Goal: Information Seeking & Learning: Learn about a topic

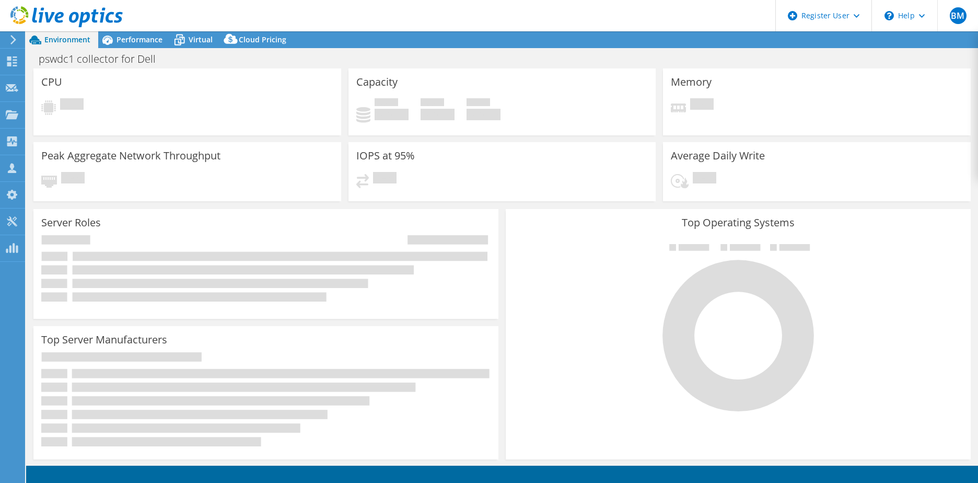
select select "USD"
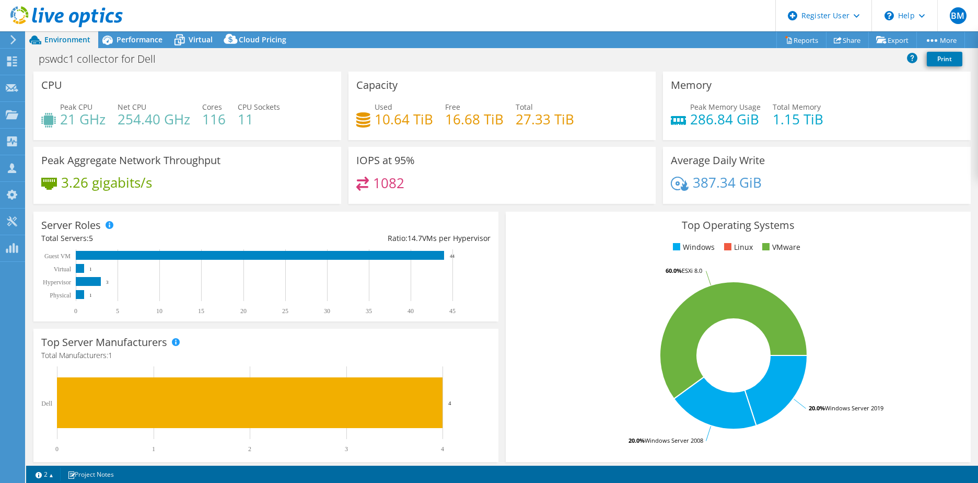
click at [304, 57] on div "pswdc1 collector for Dell Print" at bounding box center [502, 58] width 952 height 19
click at [148, 36] on span "Performance" at bounding box center [140, 39] width 46 height 10
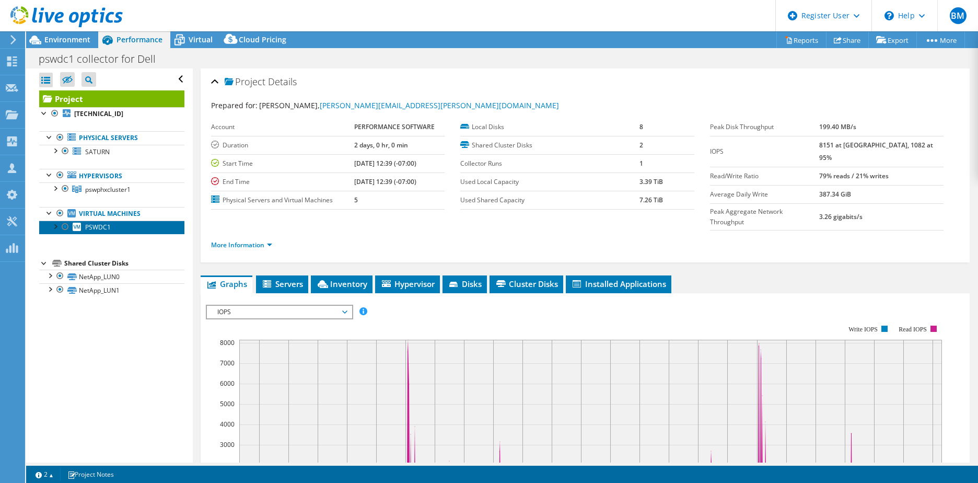
click at [100, 231] on span "PSWDC1" at bounding box center [98, 227] width 26 height 9
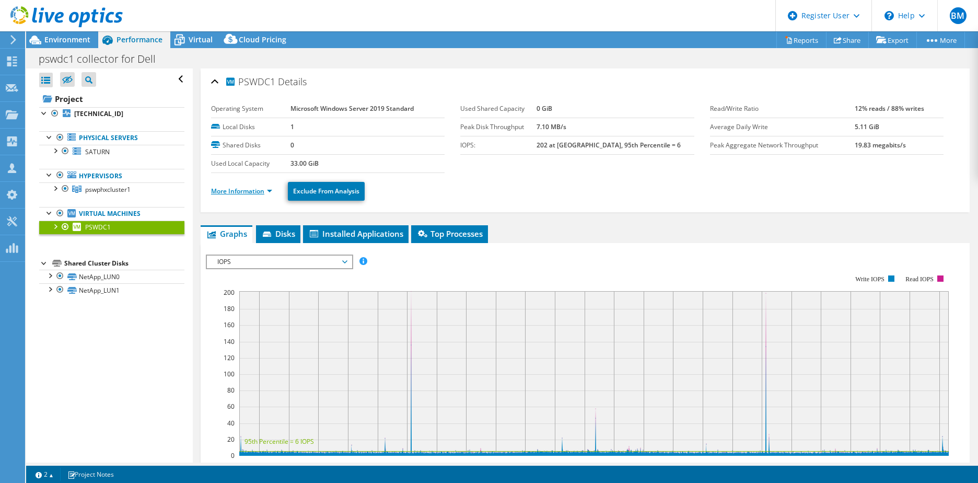
click at [232, 190] on link "More Information" at bounding box center [241, 191] width 61 height 9
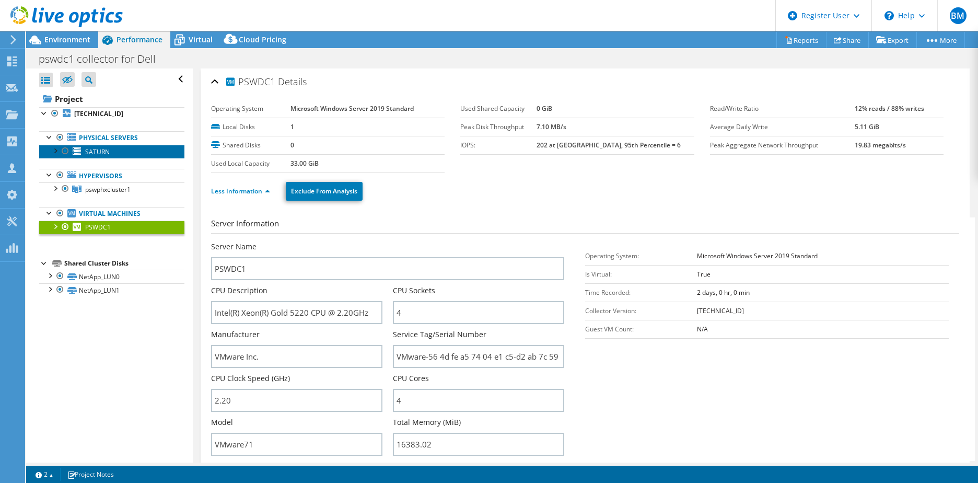
click at [122, 156] on link "SATURN" at bounding box center [111, 152] width 145 height 14
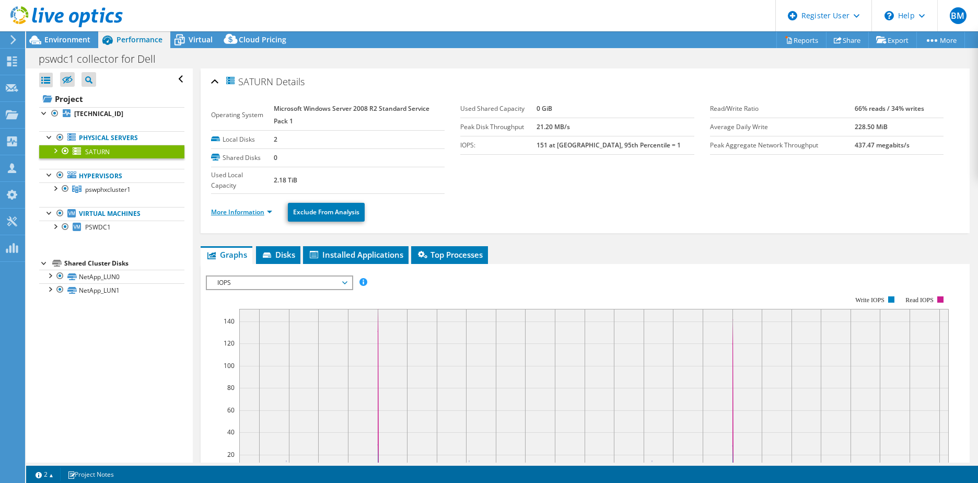
click at [251, 212] on link "More Information" at bounding box center [241, 211] width 61 height 9
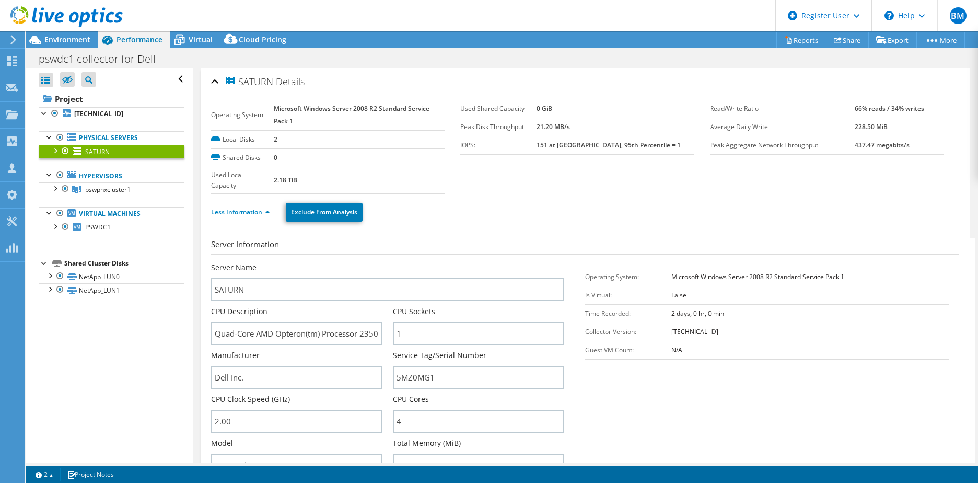
click at [485, 215] on ul "Less Information Exclude From Analysis" at bounding box center [585, 210] width 748 height 21
click at [58, 189] on div at bounding box center [55, 187] width 10 height 10
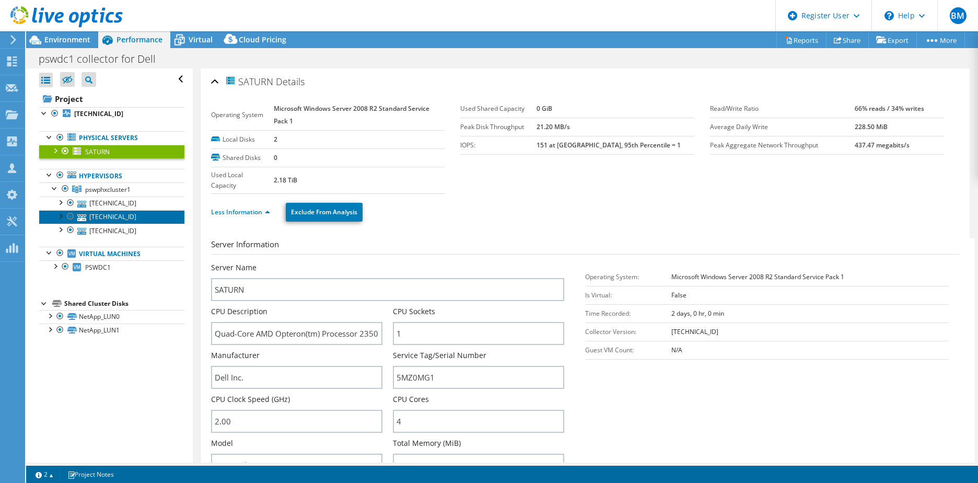
click at [100, 210] on link "[TECHNICAL_ID]" at bounding box center [111, 217] width 145 height 14
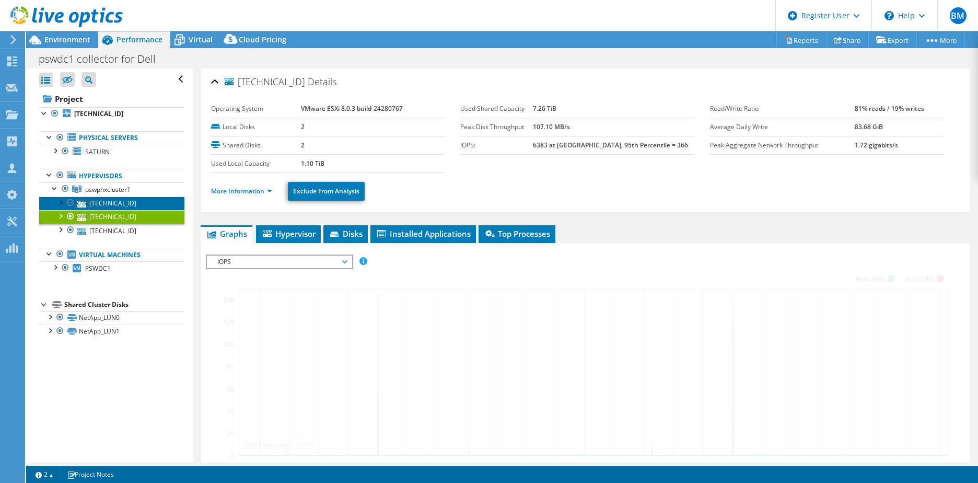
click at [109, 203] on link "[TECHNICAL_ID]" at bounding box center [111, 203] width 145 height 14
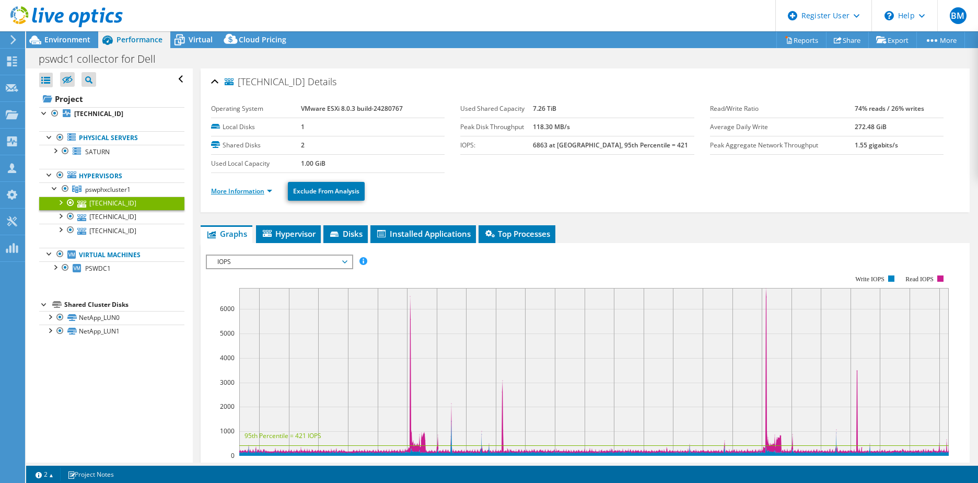
click at [257, 191] on link "More Information" at bounding box center [241, 191] width 61 height 9
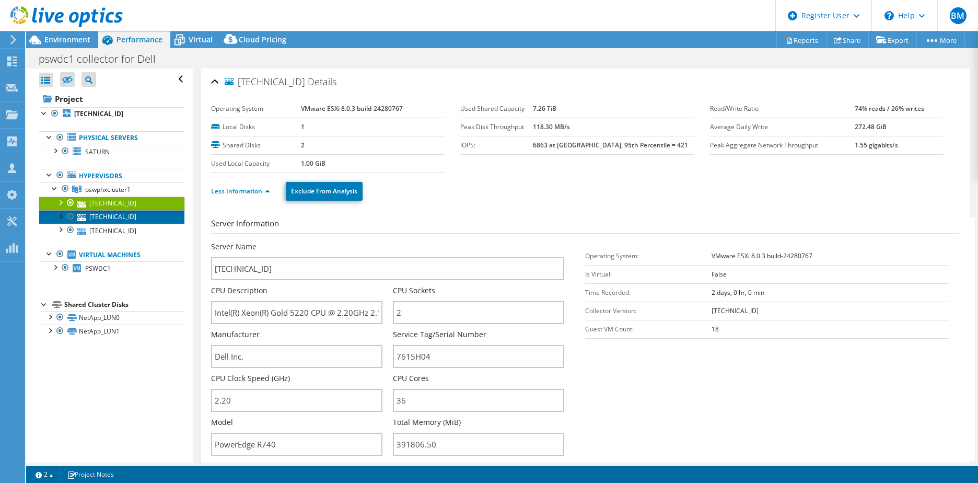
click at [97, 217] on link "[TECHNICAL_ID]" at bounding box center [111, 217] width 145 height 14
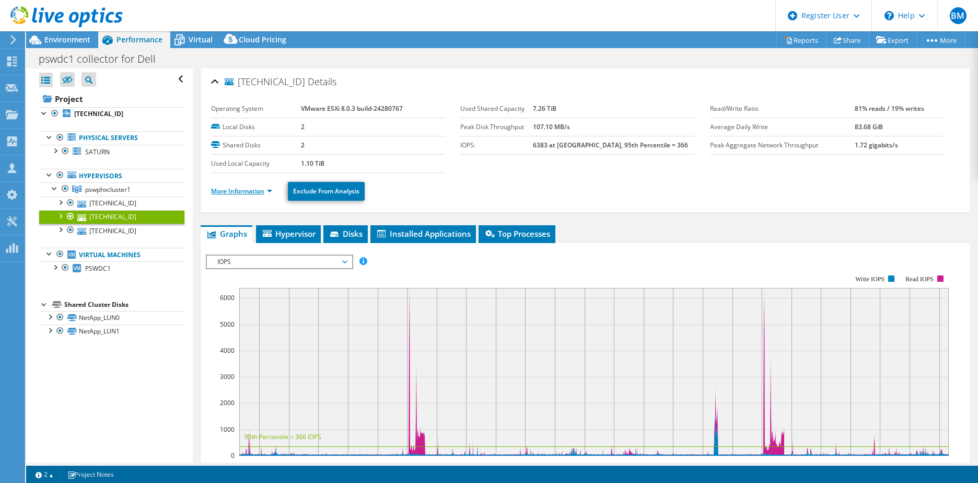
click at [244, 190] on link "More Information" at bounding box center [241, 191] width 61 height 9
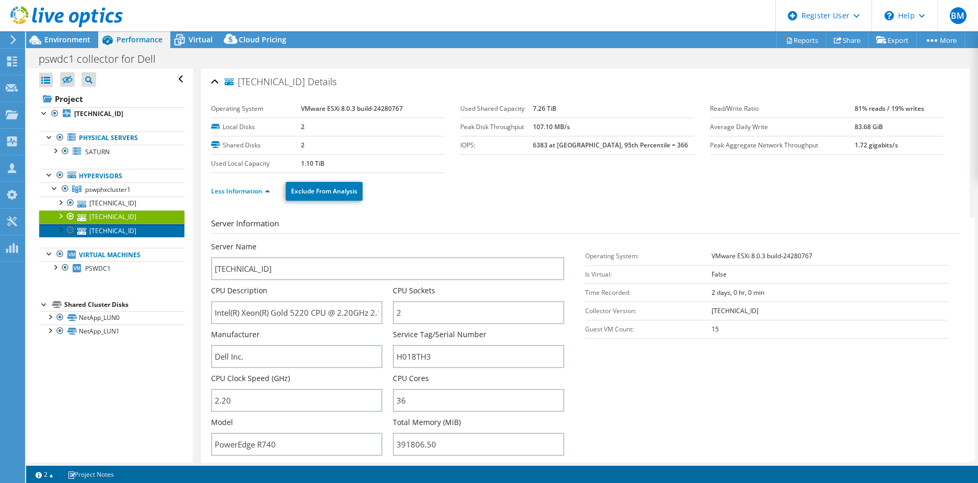
click at [111, 231] on link "[TECHNICAL_ID]" at bounding box center [111, 231] width 145 height 14
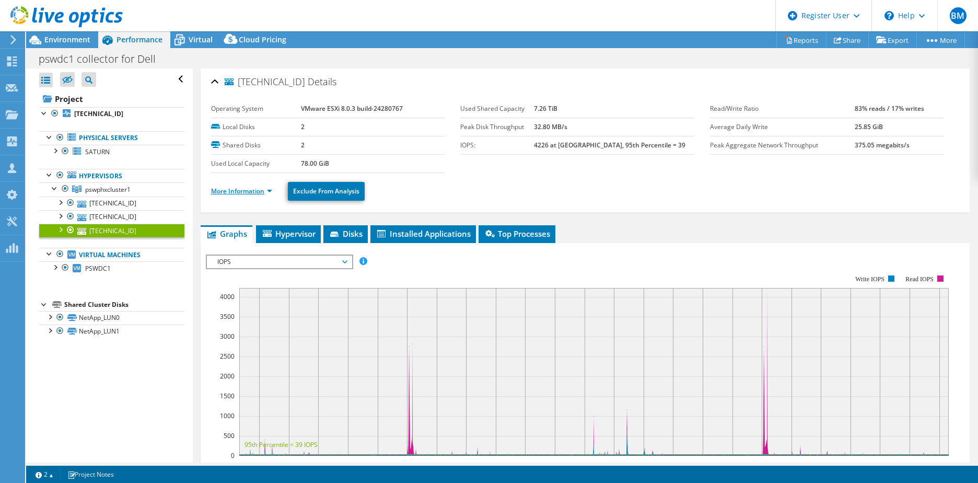
click at [236, 195] on link "More Information" at bounding box center [241, 191] width 61 height 9
